Goal: Transaction & Acquisition: Book appointment/travel/reservation

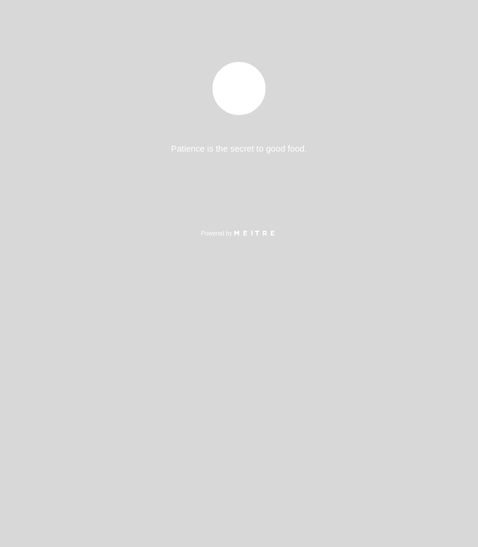
select select "pt"
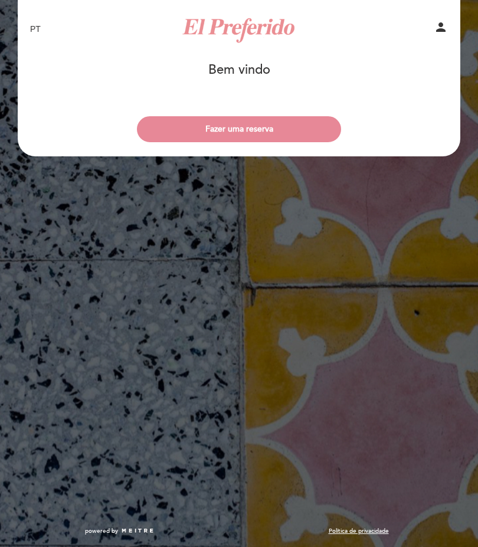
click at [306, 121] on button "Fazer uma reserva" at bounding box center [239, 129] width 204 height 26
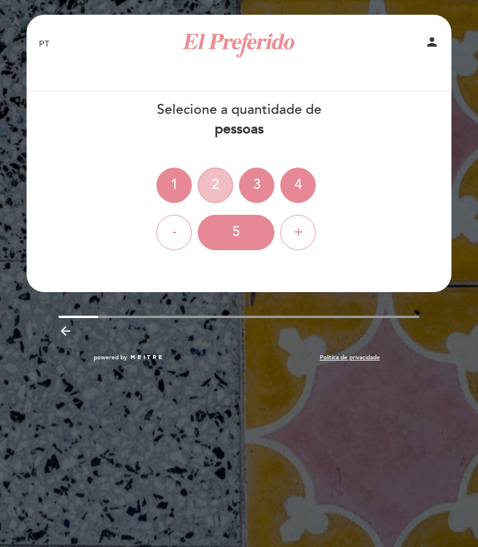
click at [212, 185] on div "2" at bounding box center [215, 185] width 35 height 35
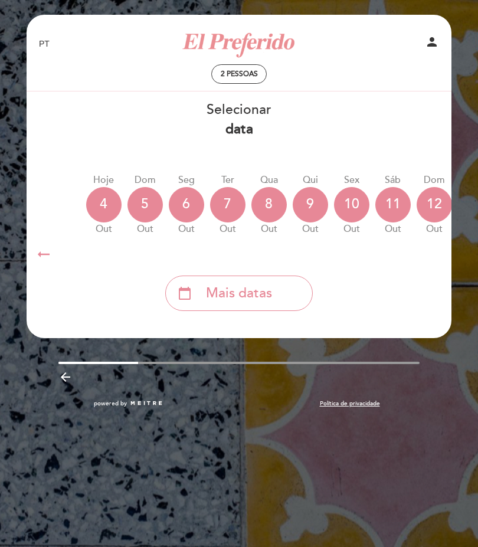
scroll to position [0, 70]
click at [146, 203] on div "5" at bounding box center [144, 204] width 35 height 35
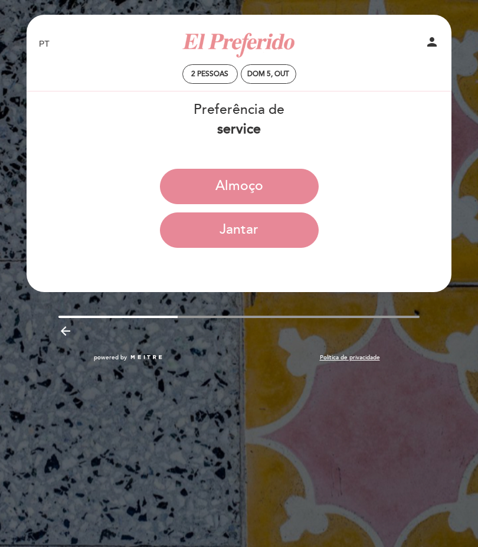
click at [287, 187] on button "Almoço" at bounding box center [239, 186] width 159 height 35
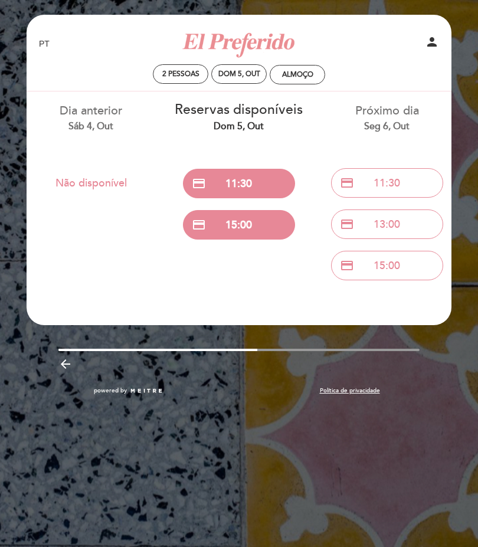
click at [70, 363] on icon "arrow_backward" at bounding box center [65, 364] width 14 height 14
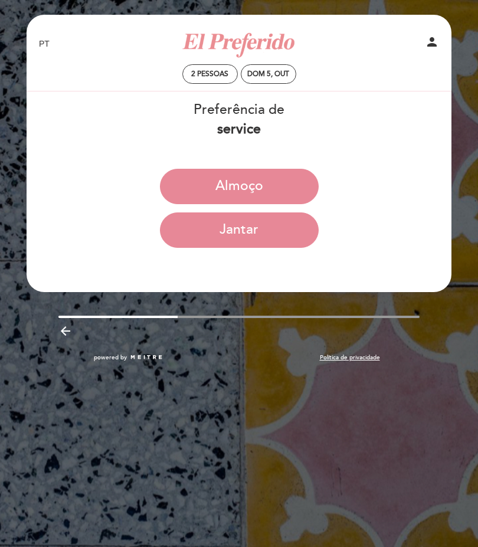
click at [274, 238] on button "Jantar" at bounding box center [239, 230] width 159 height 35
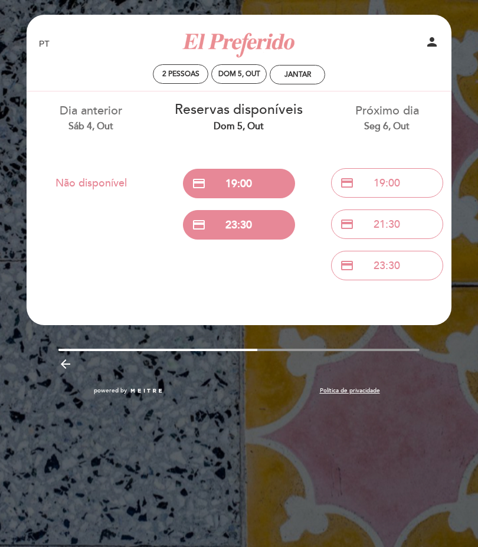
click at [58, 371] on div "arrow_backward" at bounding box center [238, 366] width 361 height 18
click at [73, 359] on icon "arrow_backward" at bounding box center [65, 364] width 14 height 14
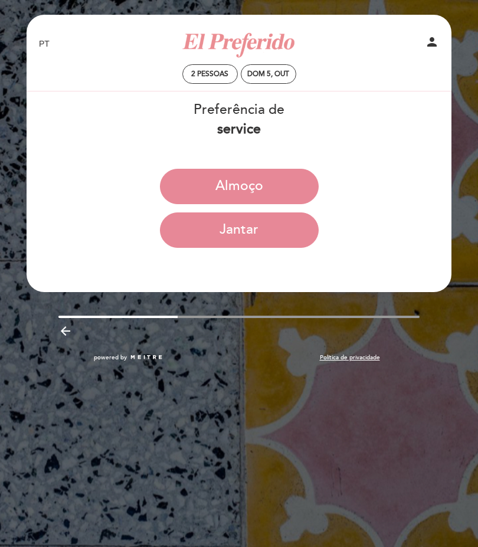
click at [289, 188] on button "Almoço" at bounding box center [239, 186] width 159 height 35
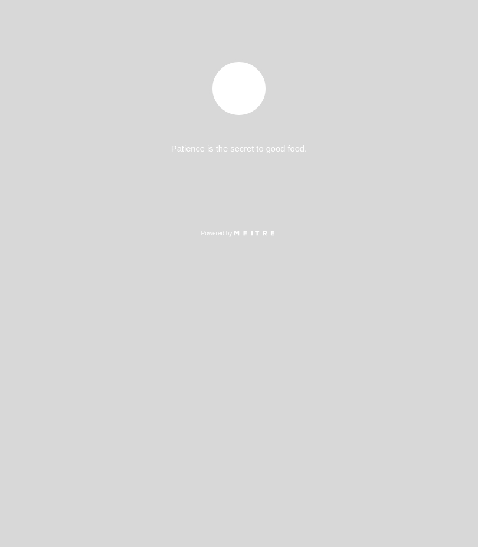
select select "pt"
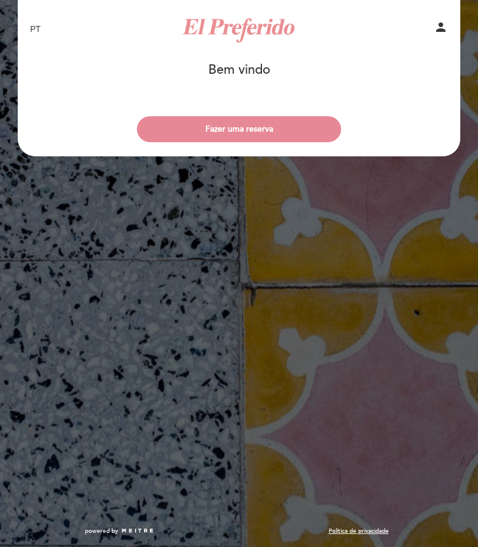
click at [317, 135] on button "Fazer uma reserva" at bounding box center [239, 129] width 204 height 26
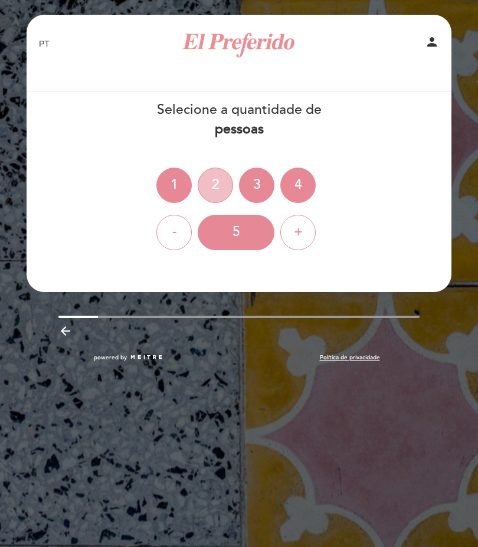
click at [210, 189] on div "2" at bounding box center [215, 185] width 35 height 35
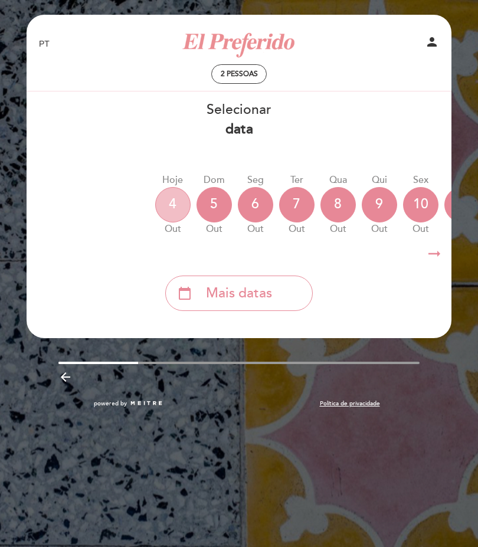
click at [186, 208] on div "4" at bounding box center [172, 204] width 35 height 35
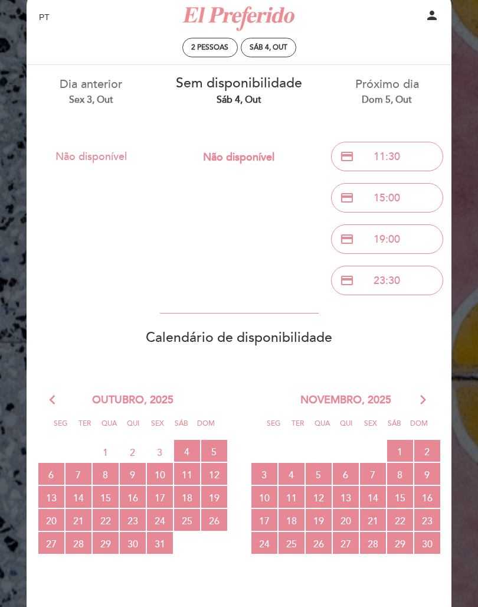
scroll to position [30, 0]
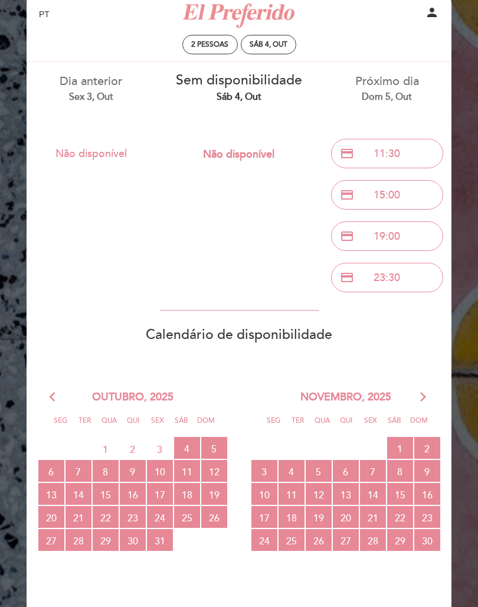
click at [219, 446] on span "5 RESERVAS DISPONÍVEIS" at bounding box center [214, 448] width 26 height 22
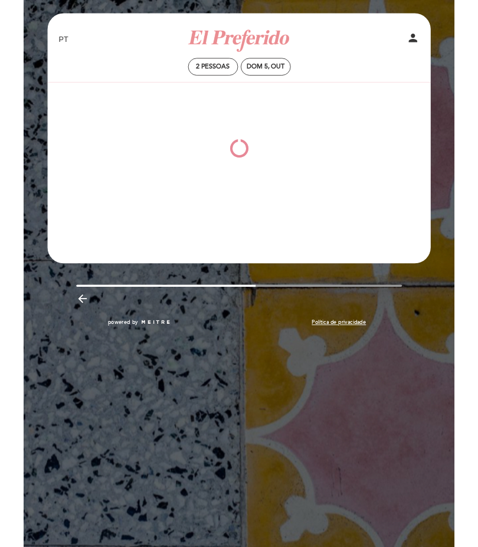
scroll to position [0, 0]
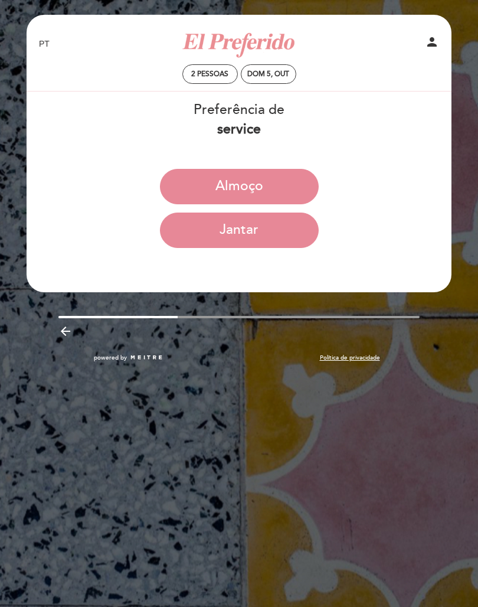
click at [287, 241] on button "Jantar" at bounding box center [239, 230] width 159 height 35
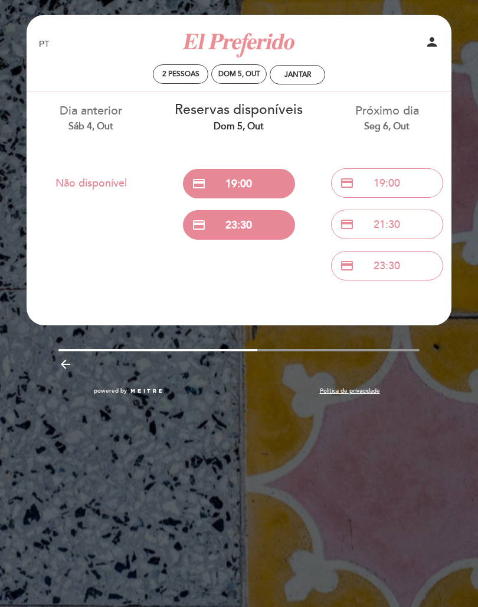
click at [69, 367] on icon "arrow_backward" at bounding box center [65, 364] width 14 height 14
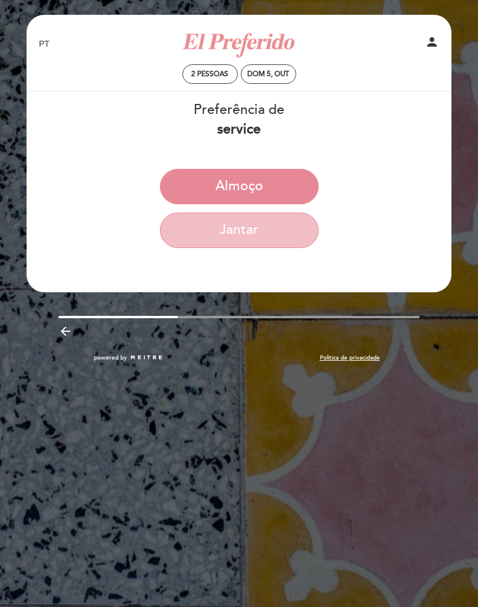
click at [293, 240] on button "Jantar" at bounding box center [239, 230] width 159 height 35
